Goal: Information Seeking & Learning: Check status

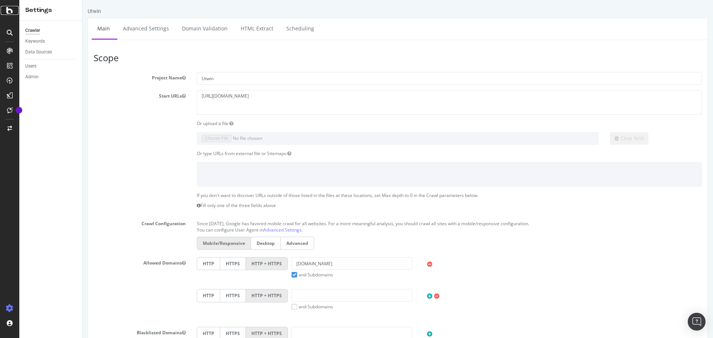
click at [9, 11] on icon at bounding box center [9, 10] width 7 height 9
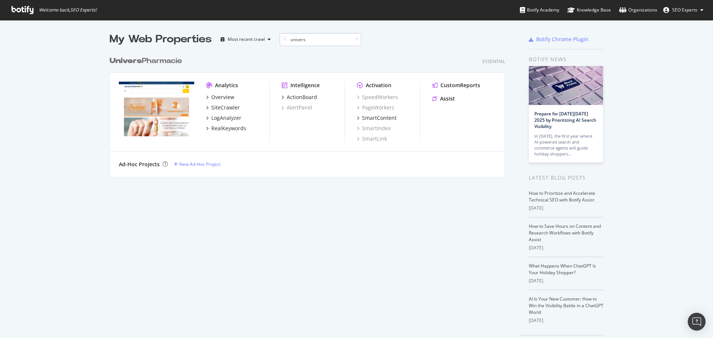
scroll to position [124, 396]
type input "univers"
click at [222, 98] on div "Overview" at bounding box center [222, 97] width 23 height 7
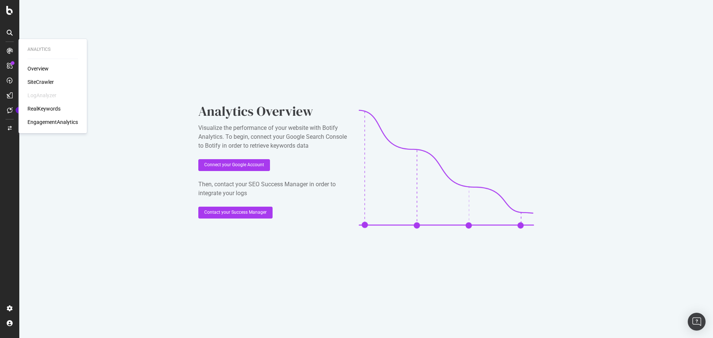
click at [39, 78] on div "SiteCrawler" at bounding box center [40, 81] width 26 height 7
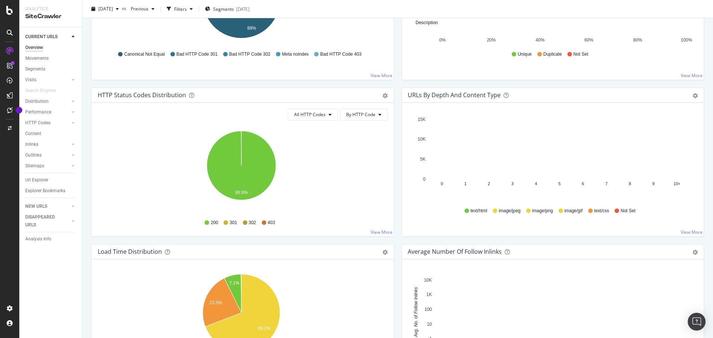
scroll to position [334, 0]
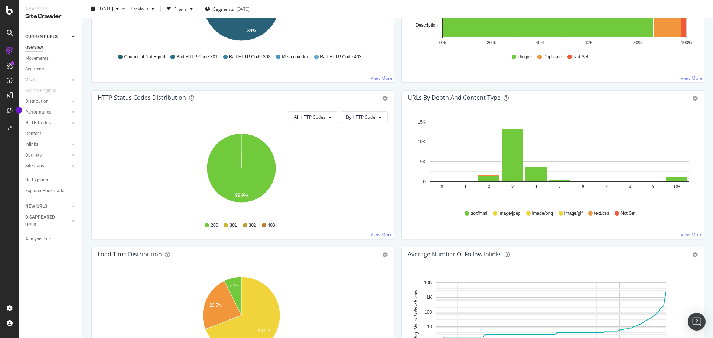
click at [229, 225] on span "301" at bounding box center [232, 225] width 7 height 6
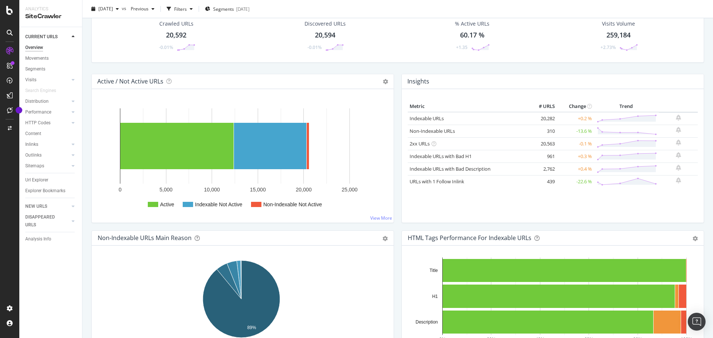
scroll to position [0, 0]
